Goal: Entertainment & Leisure: Consume media (video, audio)

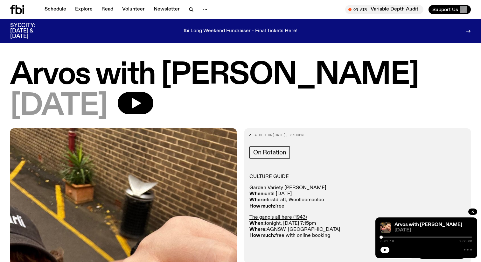
scroll to position [72, 0]
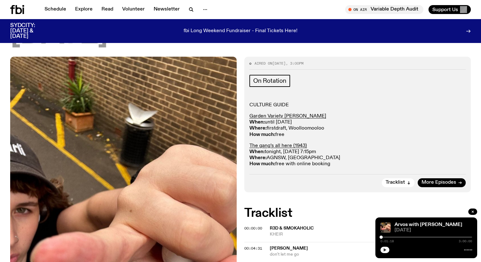
click at [385, 248] on icon "button" at bounding box center [385, 250] width 4 height 4
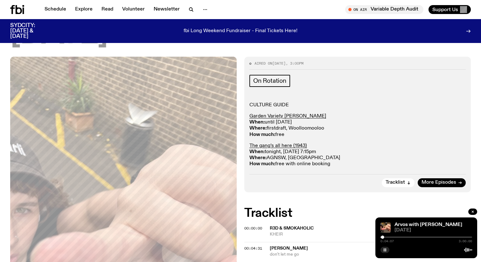
click at [382, 251] on button "button" at bounding box center [384, 249] width 9 height 6
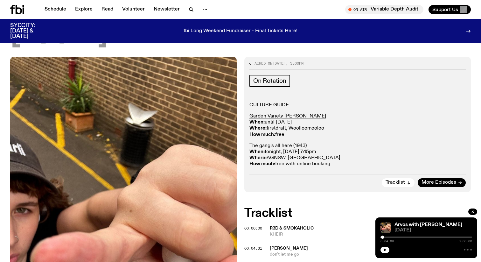
click at [380, 246] on button "button" at bounding box center [384, 249] width 9 height 6
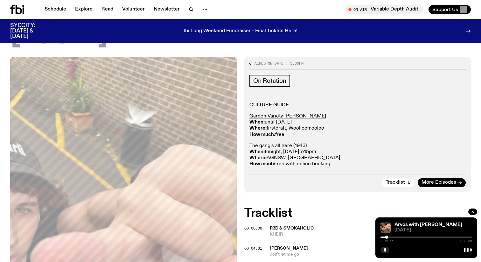
click at [382, 237] on div at bounding box center [341, 236] width 92 height 1
drag, startPoint x: 382, startPoint y: 237, endPoint x: 379, endPoint y: 237, distance: 3.2
click at [379, 237] on div at bounding box center [380, 236] width 3 height 3
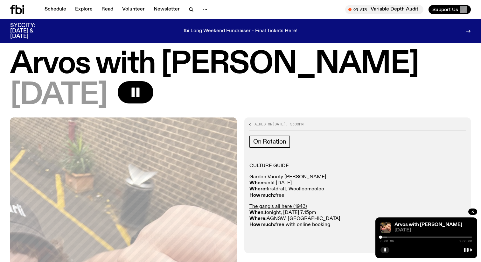
scroll to position [0, 0]
